Goal: Find contact information: Find contact information

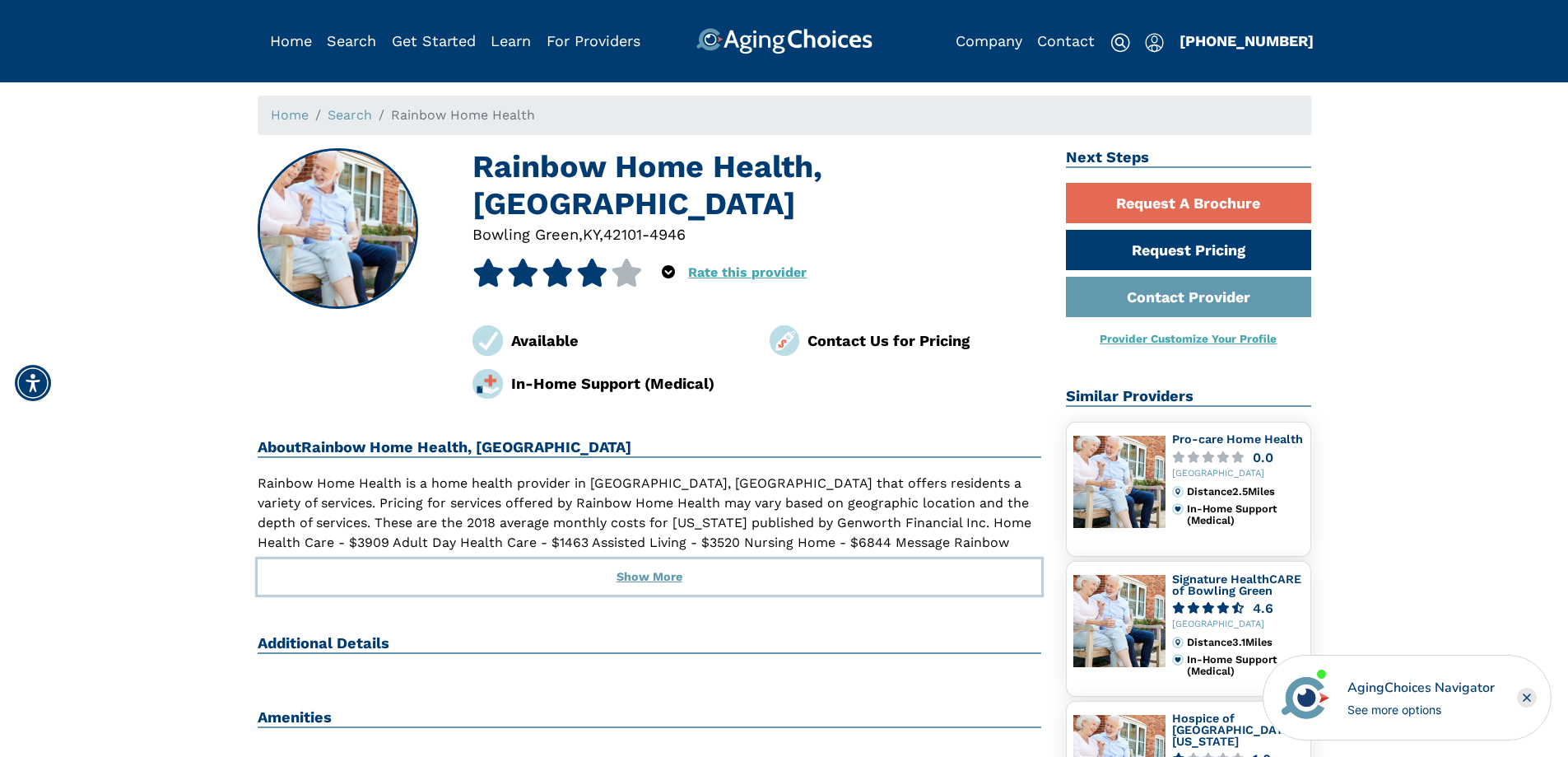
click at [659, 576] on button "Show More" at bounding box center [650, 577] width 784 height 36
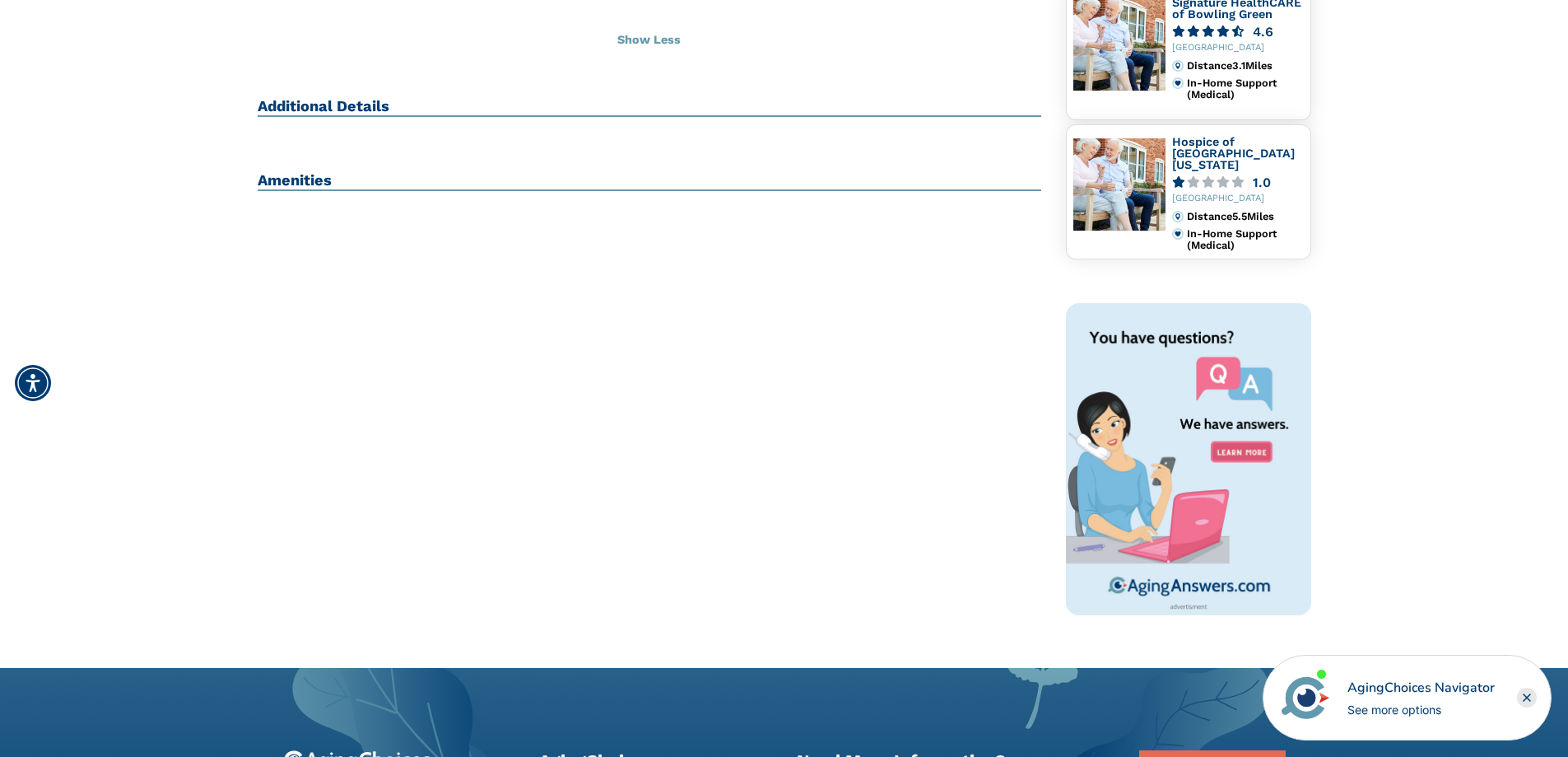
scroll to position [411, 0]
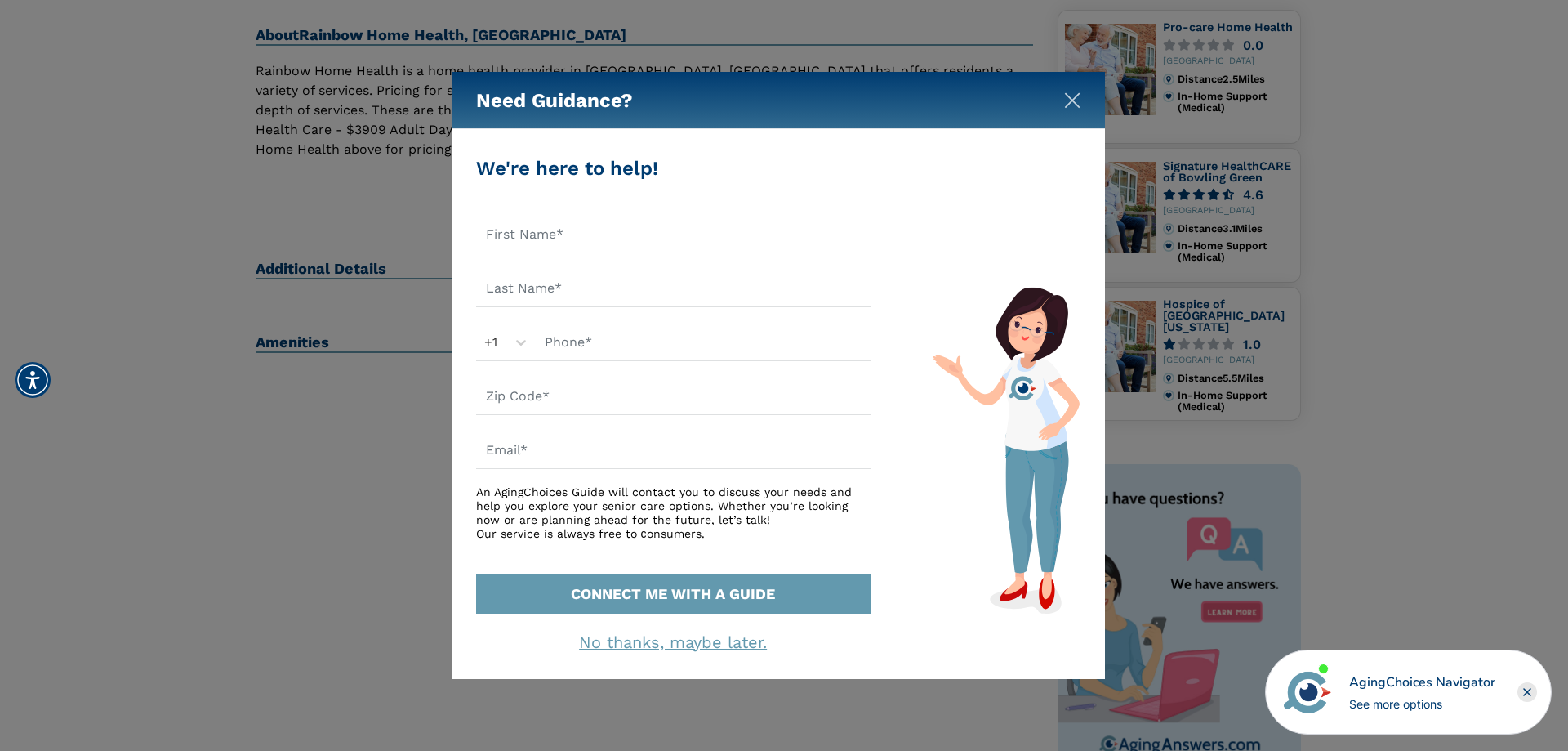
click at [1069, 102] on img "Close" at bounding box center [1072, 100] width 16 height 16
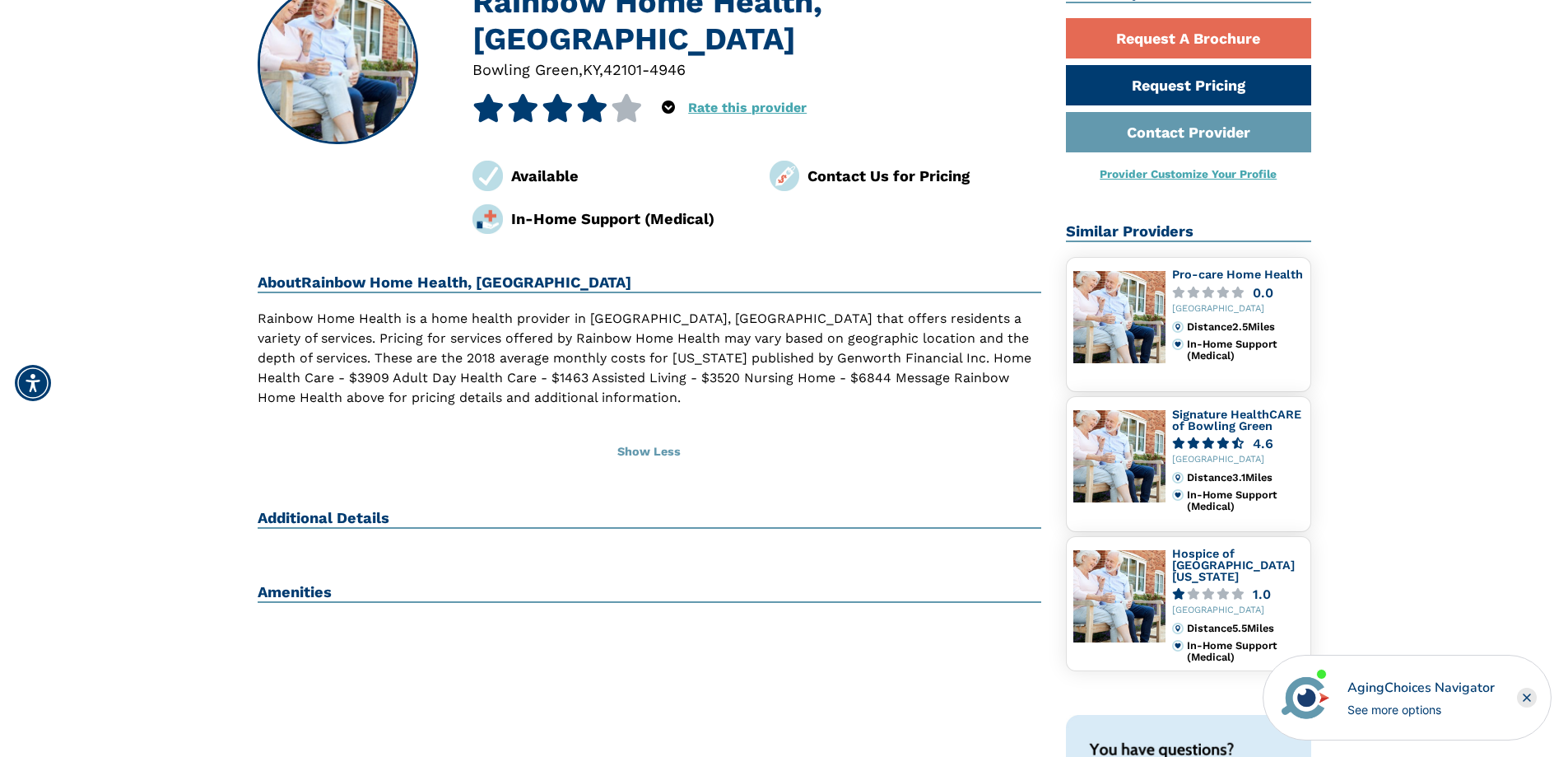
scroll to position [0, 0]
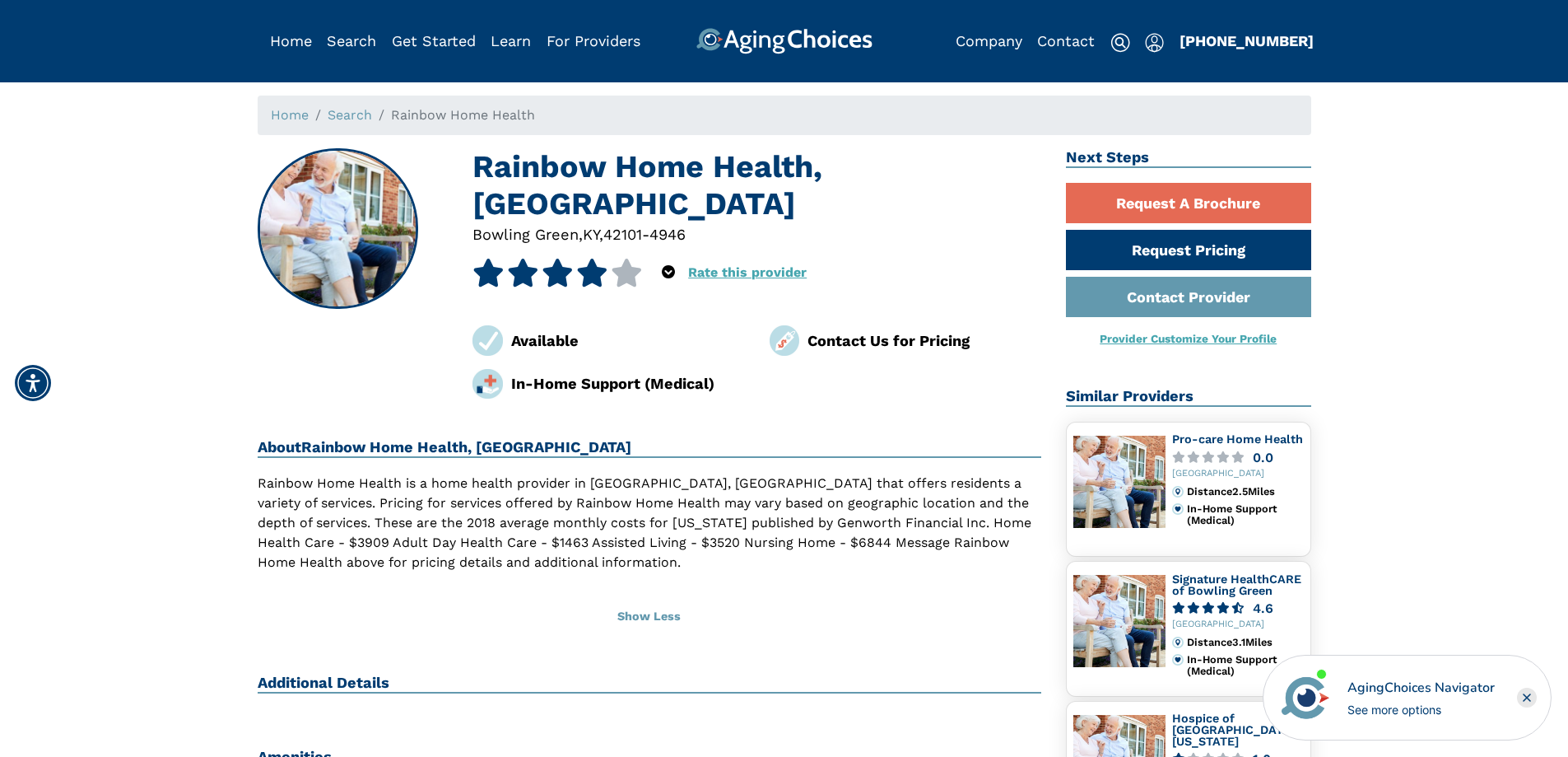
click at [782, 340] on img at bounding box center [784, 340] width 30 height 30
click at [860, 339] on div "Contact Us for Pricing" at bounding box center [924, 340] width 234 height 22
click at [1170, 293] on link "Contact Provider" at bounding box center [1189, 296] width 245 height 41
